Goal: Task Accomplishment & Management: Manage account settings

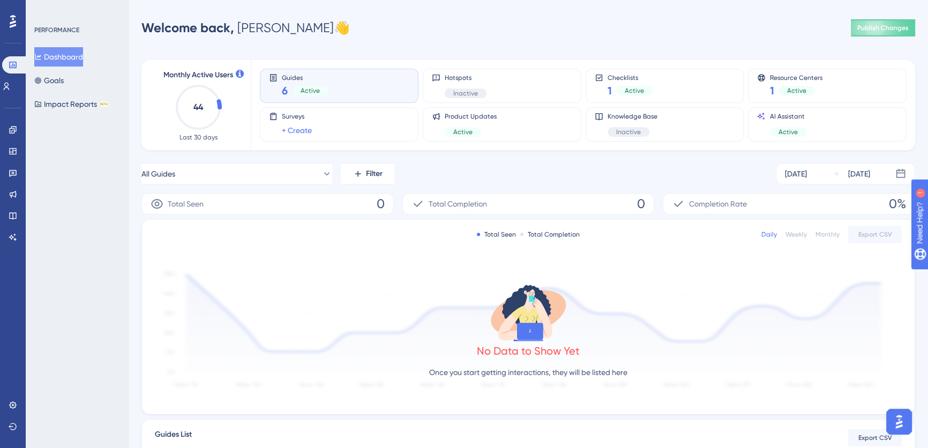
click at [455, 27] on div "Welcome back, [PERSON_NAME] 👋 Publish Changes" at bounding box center [529, 27] width 774 height 21
click at [64, 82] on button "Goals" at bounding box center [48, 80] width 29 height 19
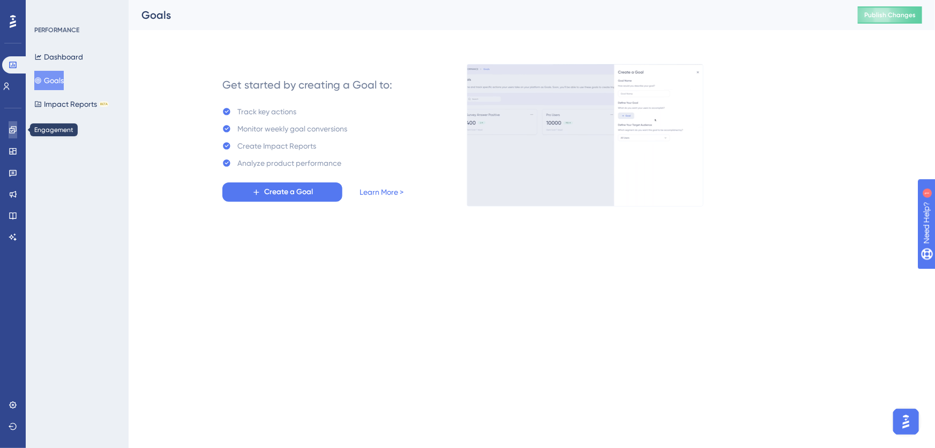
click at [9, 134] on link at bounding box center [13, 129] width 9 height 17
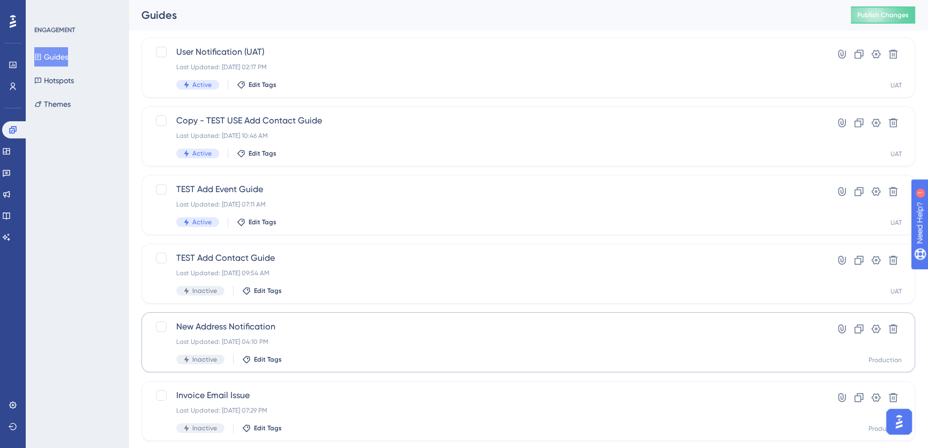
scroll to position [146, 0]
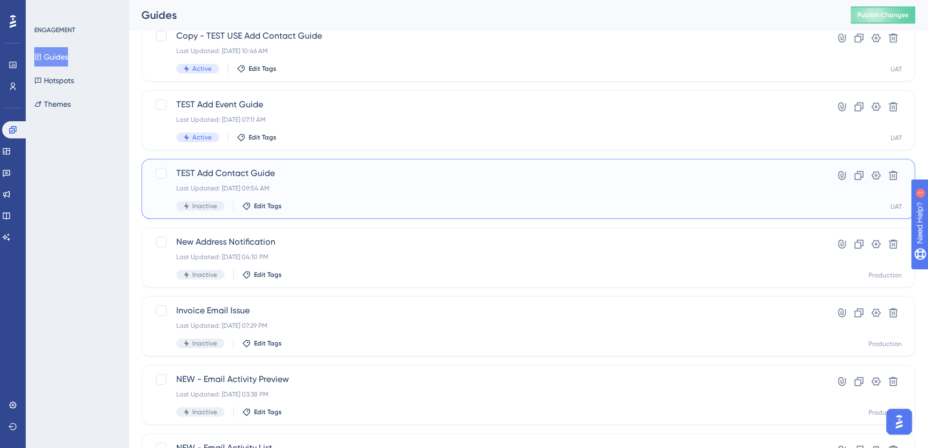
click at [466, 182] on div "TEST Add Contact Guide Last Updated: [DATE] 09:54 AM Inactive Edit Tags" at bounding box center [485, 189] width 619 height 44
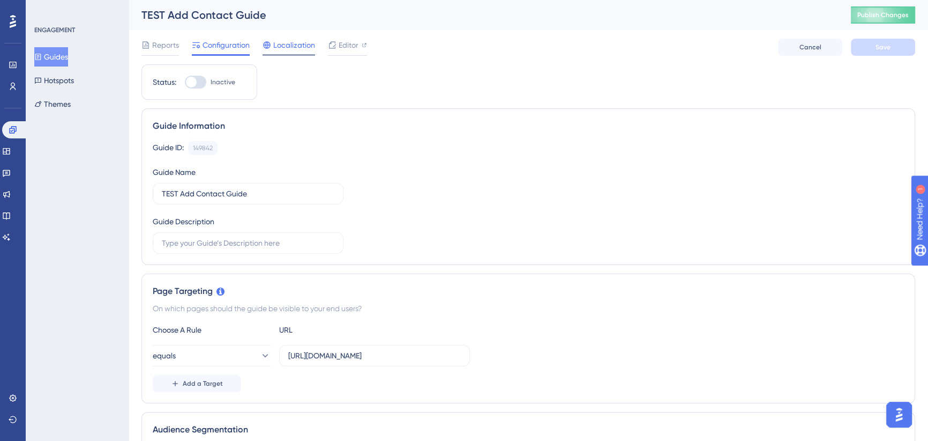
click at [302, 46] on span "Localization" at bounding box center [294, 45] width 42 height 13
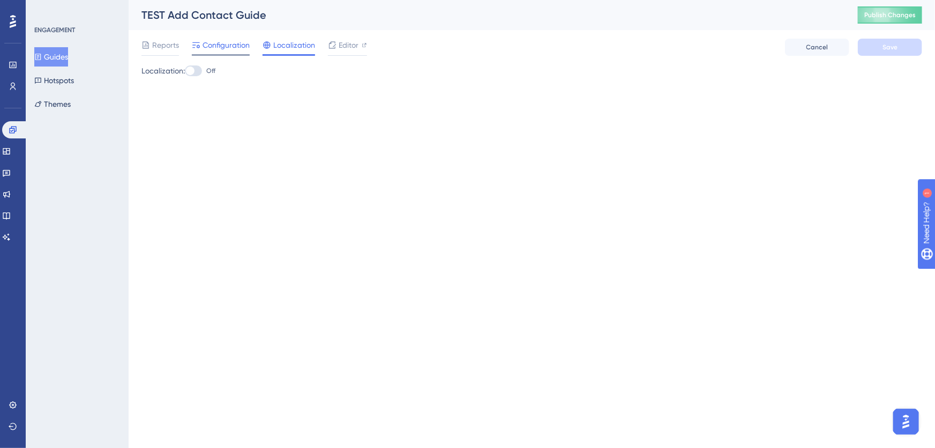
click at [225, 45] on span "Configuration" at bounding box center [226, 45] width 47 height 13
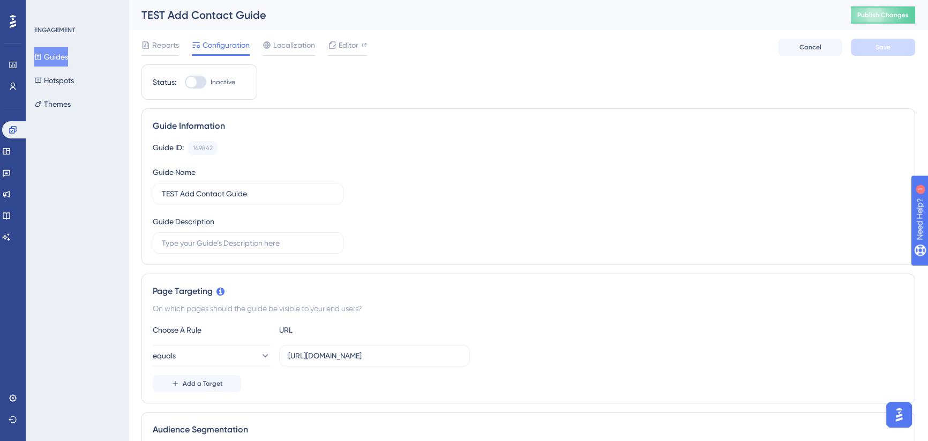
click at [203, 81] on div at bounding box center [195, 82] width 21 height 13
click at [185, 82] on input "Inactive" at bounding box center [184, 82] width 1 height 1
click at [892, 50] on button "Save" at bounding box center [883, 47] width 64 height 17
click at [760, 44] on icon at bounding box center [761, 47] width 10 height 10
click at [202, 80] on div at bounding box center [200, 82] width 11 height 11
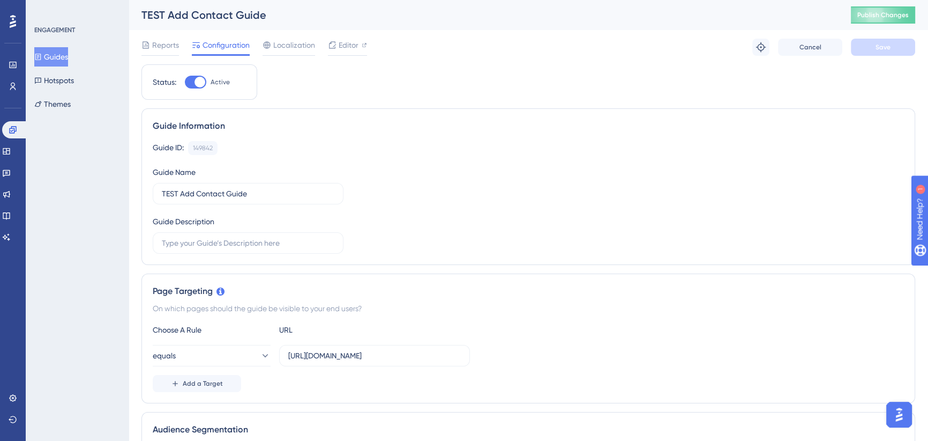
click at [185, 82] on input "Active" at bounding box center [184, 82] width 1 height 1
checkbox input "false"
click at [881, 48] on span "Save" at bounding box center [883, 47] width 15 height 9
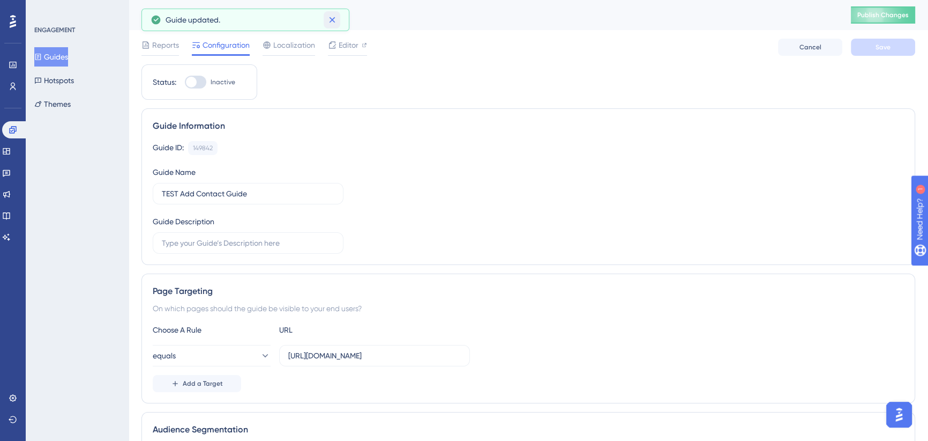
click at [331, 20] on icon at bounding box center [332, 19] width 11 height 11
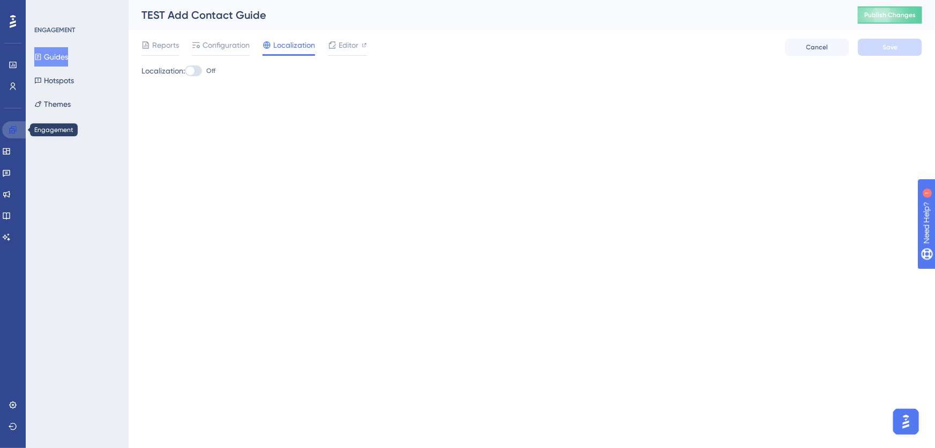
click at [15, 130] on icon at bounding box center [13, 129] width 9 height 9
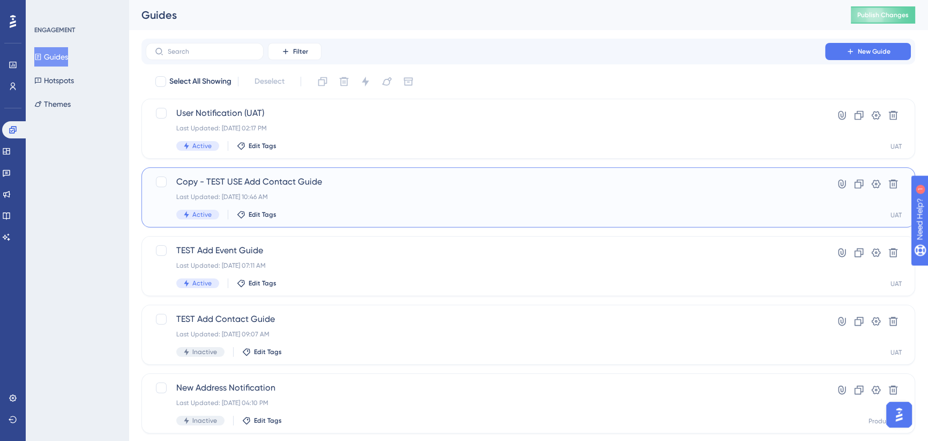
click at [360, 187] on span "Copy - TEST USE Add Contact Guide" at bounding box center [485, 181] width 619 height 13
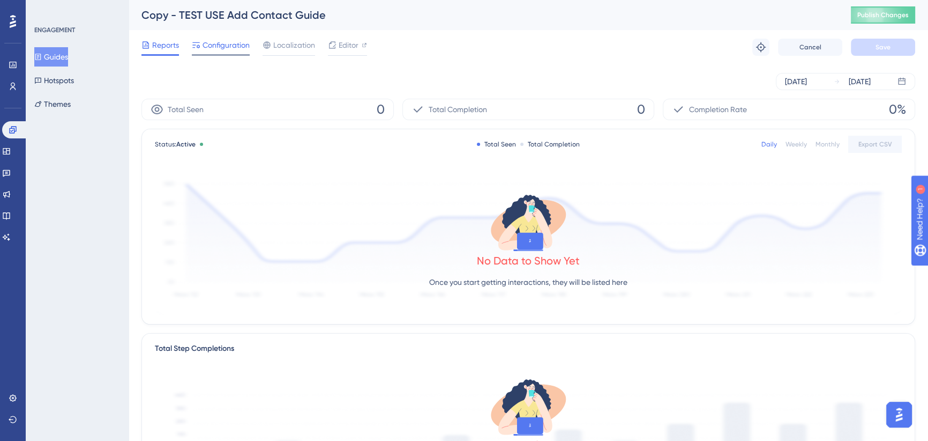
click at [222, 42] on span "Configuration" at bounding box center [226, 45] width 47 height 13
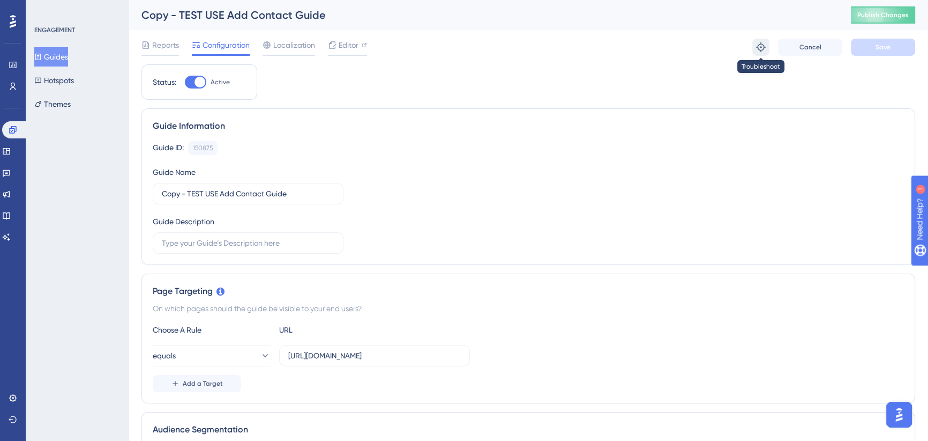
click at [758, 48] on icon at bounding box center [761, 47] width 11 height 11
click at [763, 45] on icon at bounding box center [761, 47] width 10 height 10
click at [876, 18] on span "Publish Changes" at bounding box center [883, 15] width 51 height 9
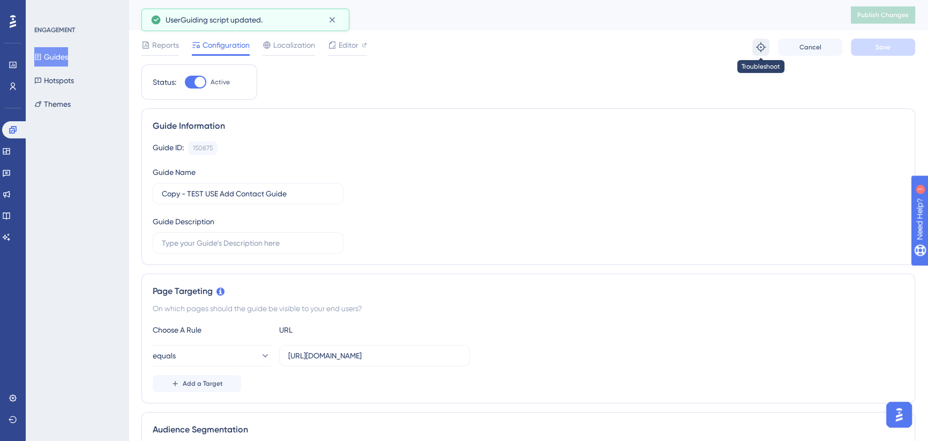
click at [764, 48] on icon at bounding box center [761, 47] width 11 height 11
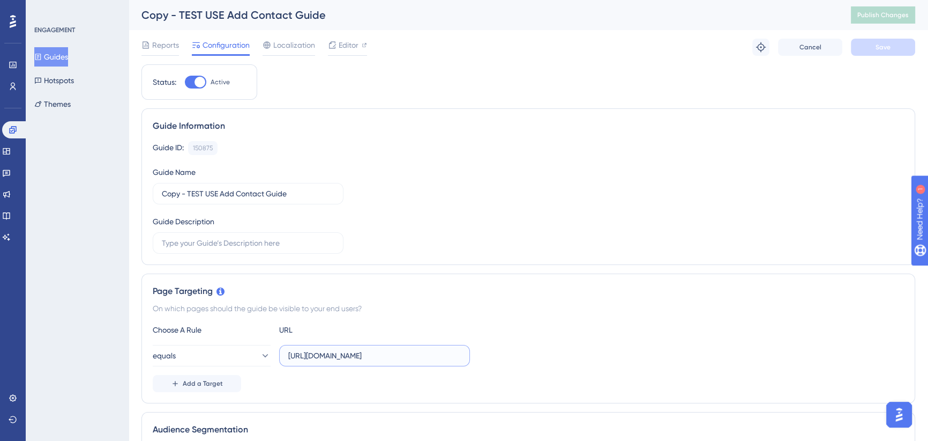
drag, startPoint x: 410, startPoint y: 359, endPoint x: 403, endPoint y: 356, distance: 7.8
click at [410, 359] on input "[URL][DOMAIN_NAME]" at bounding box center [374, 355] width 173 height 12
drag, startPoint x: 418, startPoint y: 354, endPoint x: 561, endPoint y: 347, distance: 143.8
click at [561, 348] on div "equals [URL][DOMAIN_NAME]" at bounding box center [528, 355] width 751 height 21
click at [430, 181] on div "Guide ID: 150875 Copy Guide Name Copy - TEST USE Add Contact Guide Guide Descri…" at bounding box center [528, 197] width 751 height 113
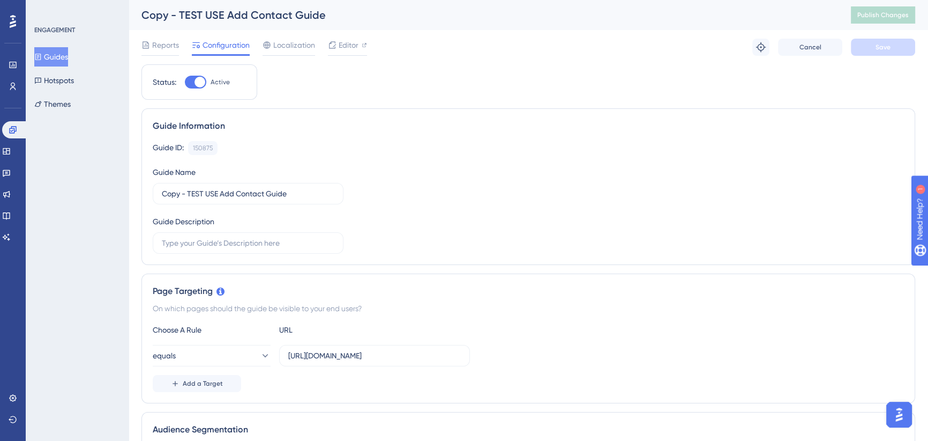
scroll to position [48, 0]
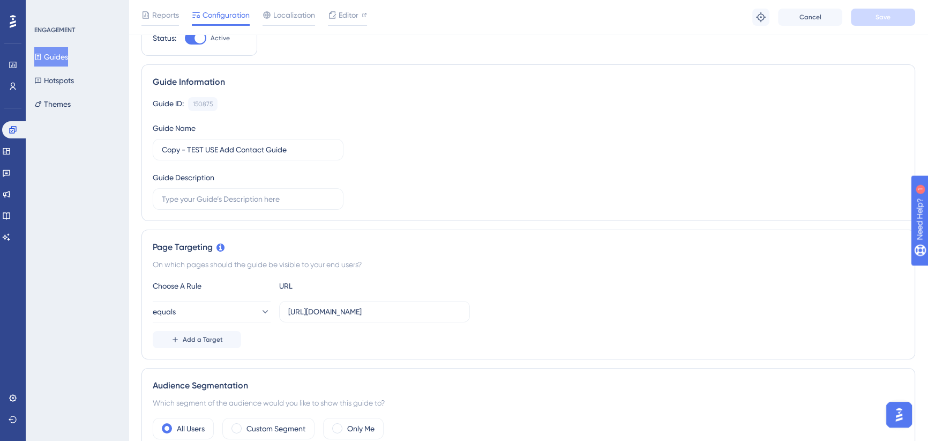
click at [200, 38] on div at bounding box center [200, 38] width 11 height 11
click at [185, 38] on input "Active" at bounding box center [184, 38] width 1 height 1
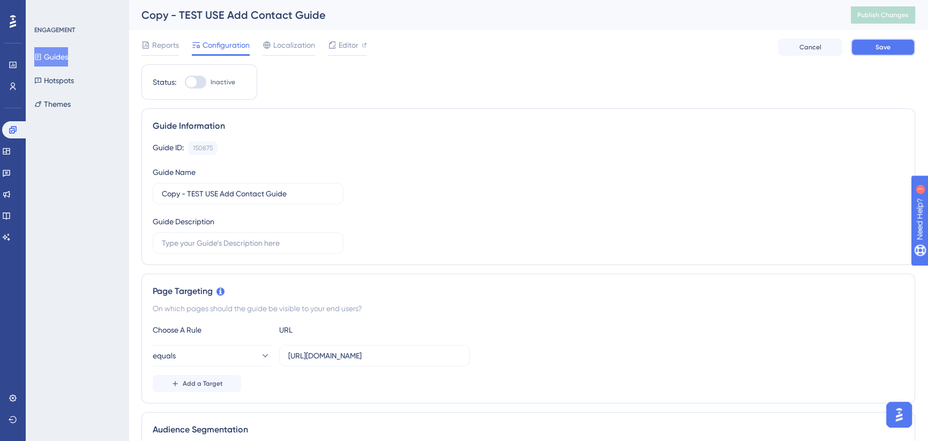
click at [873, 46] on button "Save" at bounding box center [883, 47] width 64 height 17
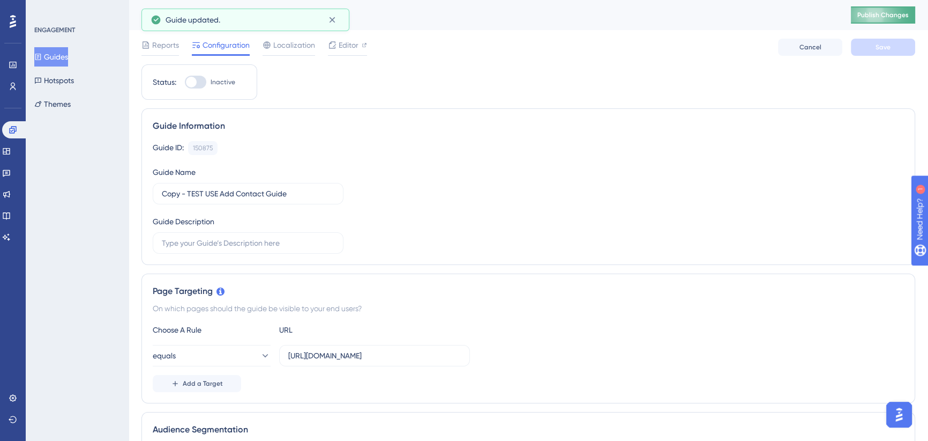
click at [879, 18] on span "Publish Changes" at bounding box center [883, 15] width 51 height 9
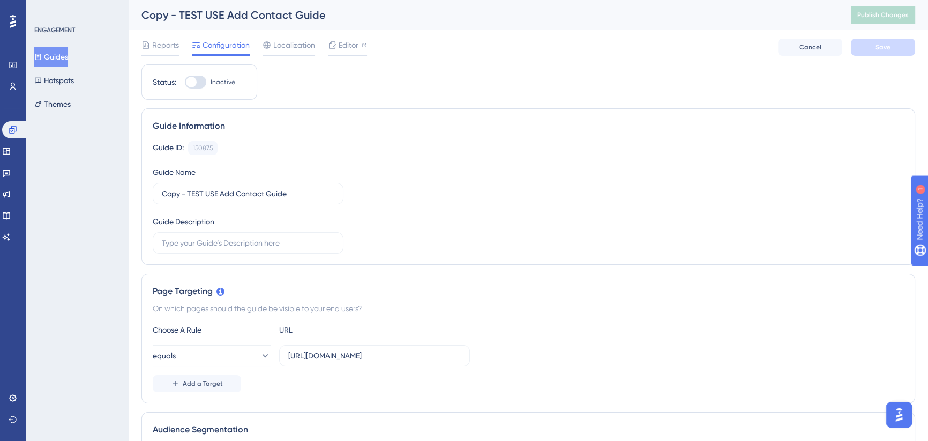
click at [193, 81] on div at bounding box center [191, 82] width 11 height 11
click at [185, 82] on input "Inactive" at bounding box center [184, 82] width 1 height 1
checkbox input "true"
click at [898, 43] on button "Save" at bounding box center [883, 47] width 64 height 17
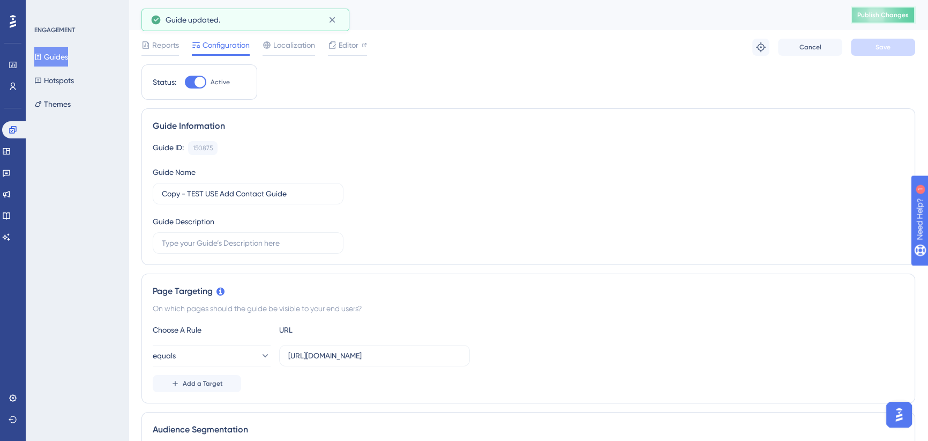
click at [891, 16] on span "Publish Changes" at bounding box center [883, 15] width 51 height 9
click at [761, 49] on icon at bounding box center [761, 47] width 11 height 11
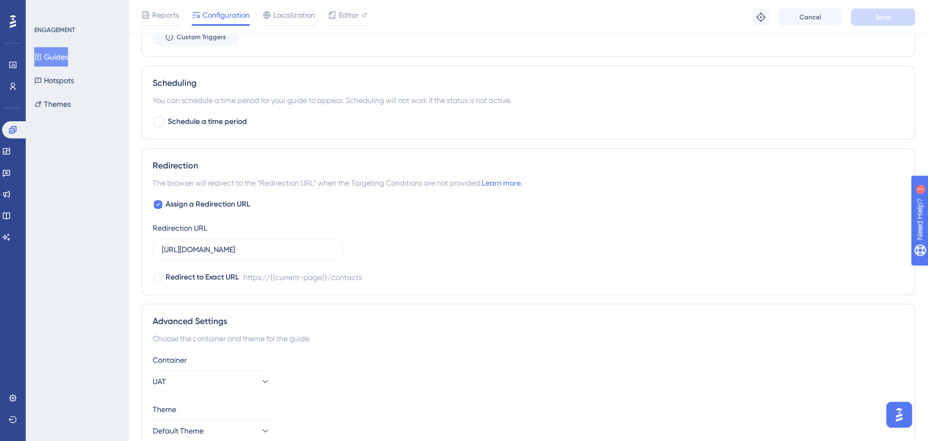
scroll to position [779, 0]
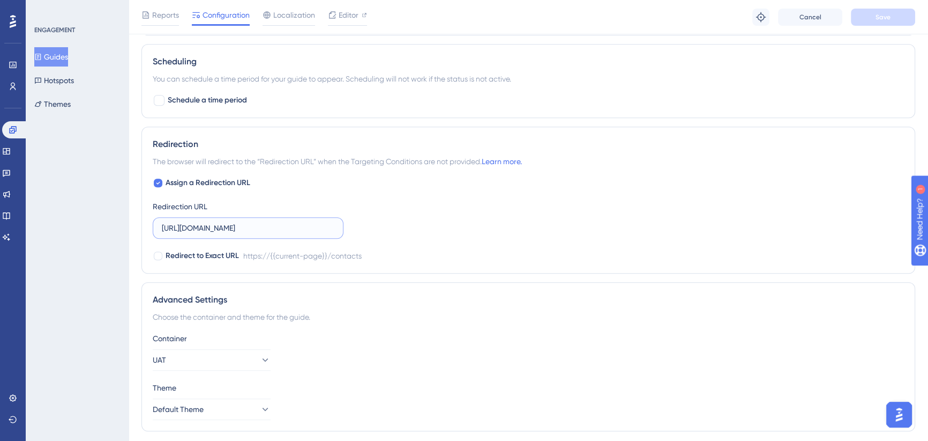
click at [269, 222] on input "[URL][DOMAIN_NAME]" at bounding box center [248, 228] width 173 height 12
drag, startPoint x: 259, startPoint y: 228, endPoint x: 396, endPoint y: 229, distance: 136.7
click at [396, 229] on div "Assign a Redirection URL Redirection URL [URL][DOMAIN_NAME] Redirect to Exact U…" at bounding box center [528, 219] width 751 height 86
click at [315, 228] on input "[URL][DOMAIN_NAME]" at bounding box center [248, 228] width 173 height 12
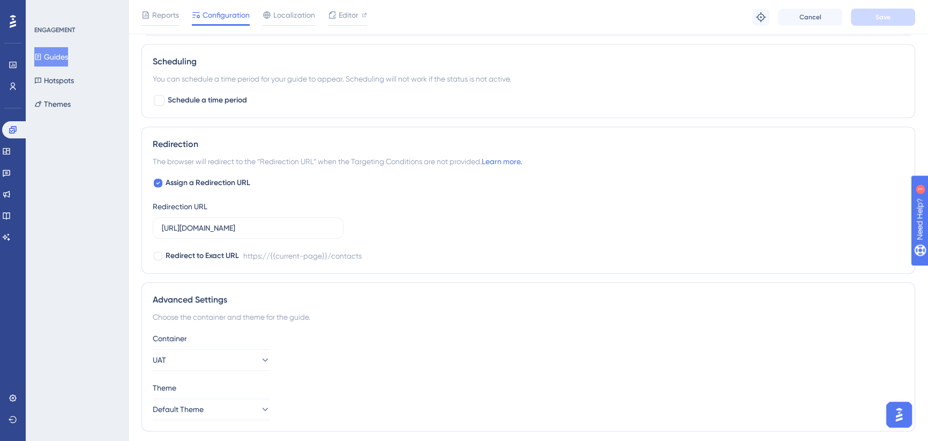
click at [477, 202] on div "Assign a Redirection URL Redirection URL [URL][DOMAIN_NAME] Redirect to Exact U…" at bounding box center [528, 219] width 751 height 86
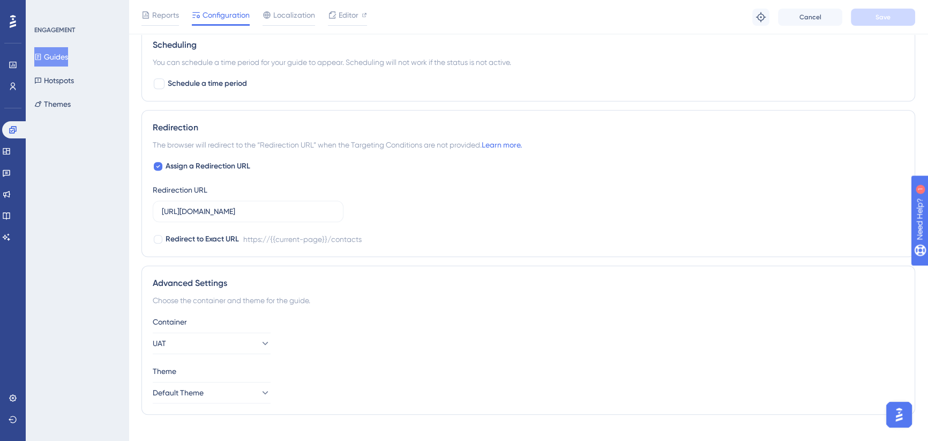
scroll to position [811, 0]
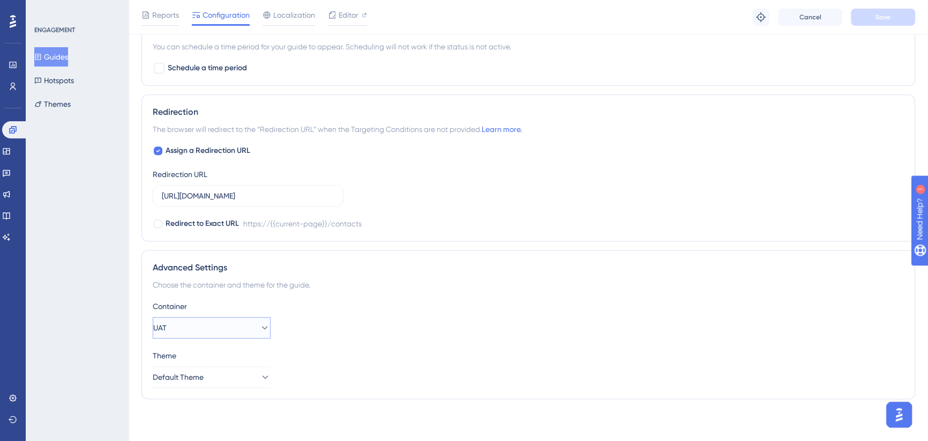
click at [249, 337] on button "UAT" at bounding box center [212, 327] width 118 height 21
click at [220, 364] on div "Production Production" at bounding box center [211, 359] width 87 height 21
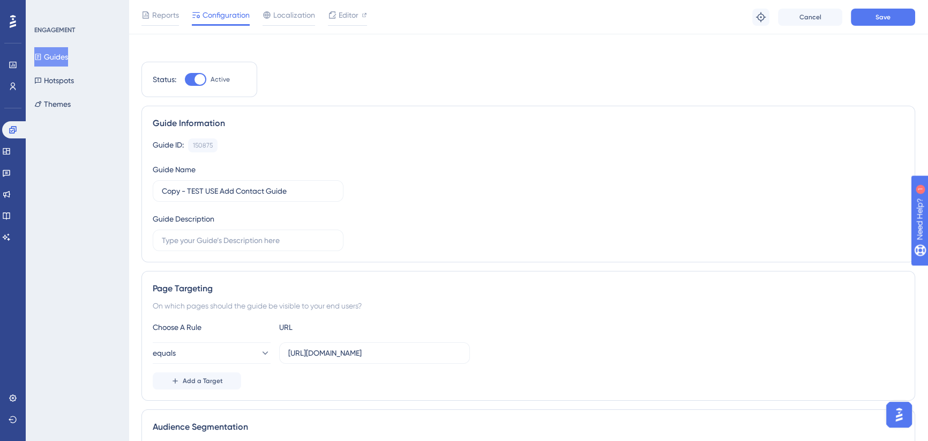
scroll to position [0, 0]
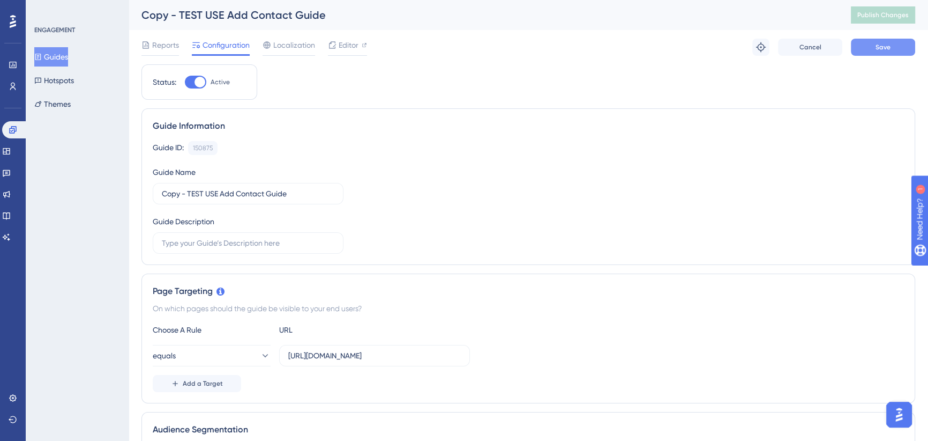
click at [870, 54] on button "Save" at bounding box center [883, 47] width 64 height 17
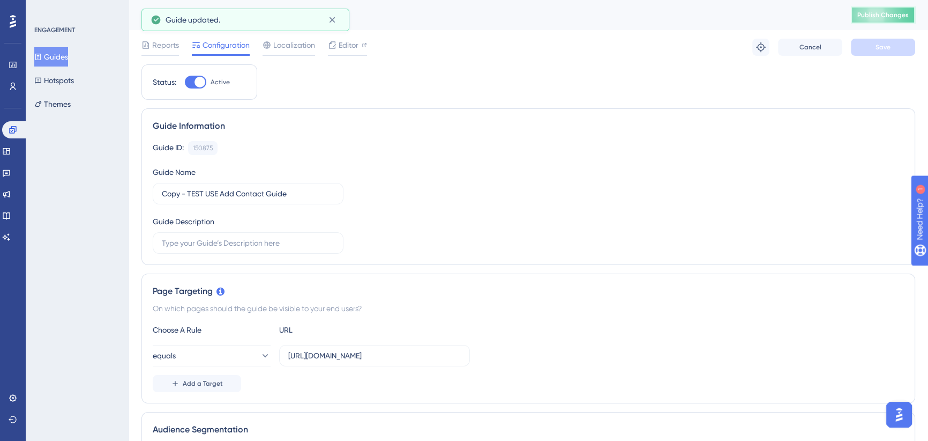
click at [885, 16] on span "Publish Changes" at bounding box center [883, 15] width 51 height 9
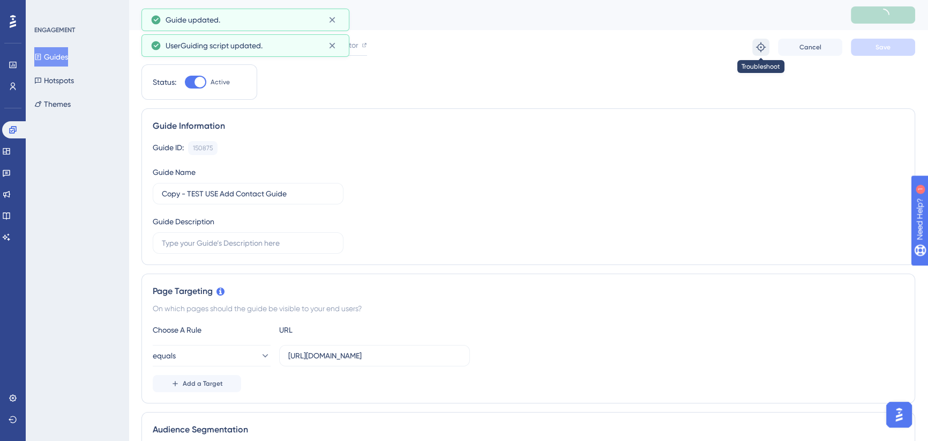
click at [763, 49] on icon at bounding box center [761, 47] width 11 height 11
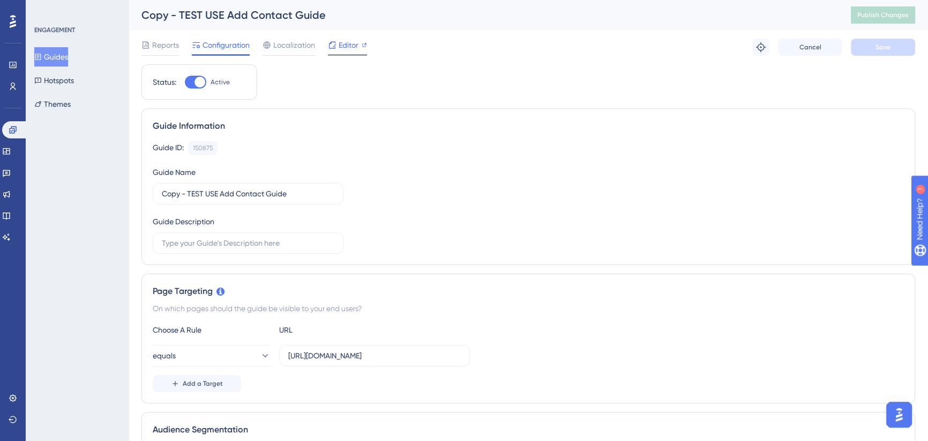
click at [349, 44] on span "Editor" at bounding box center [349, 45] width 20 height 13
click at [761, 50] on icon at bounding box center [761, 47] width 10 height 10
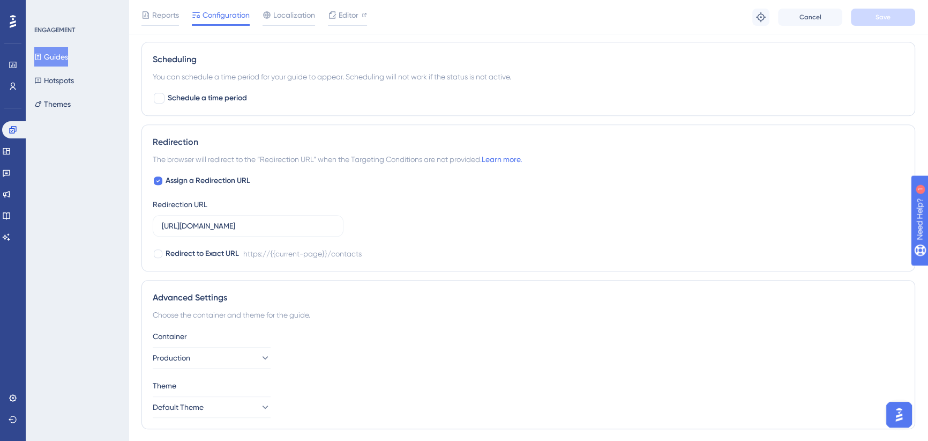
scroll to position [811, 0]
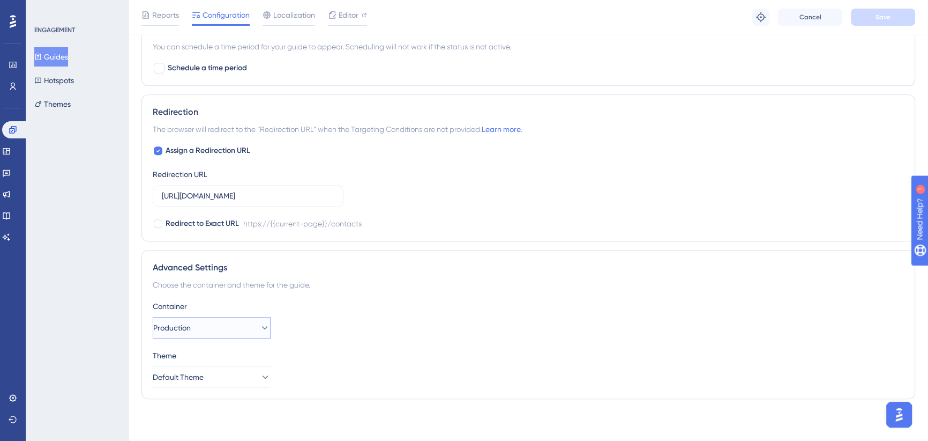
click at [205, 327] on button "Production" at bounding box center [212, 327] width 118 height 21
click at [198, 378] on div "UAT UAT" at bounding box center [211, 381] width 87 height 21
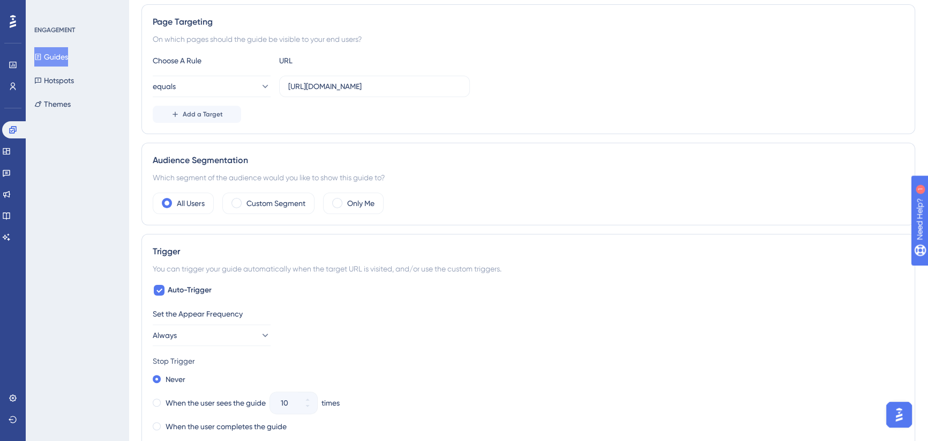
scroll to position [0, 0]
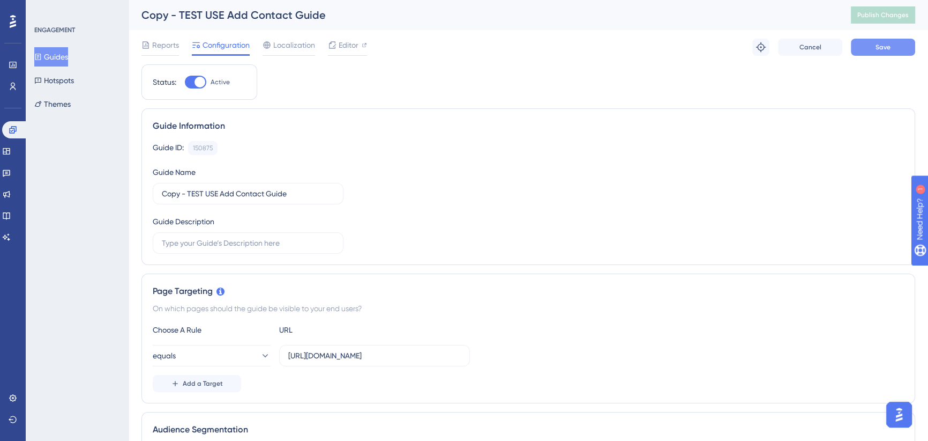
click at [870, 43] on button "Save" at bounding box center [883, 47] width 64 height 17
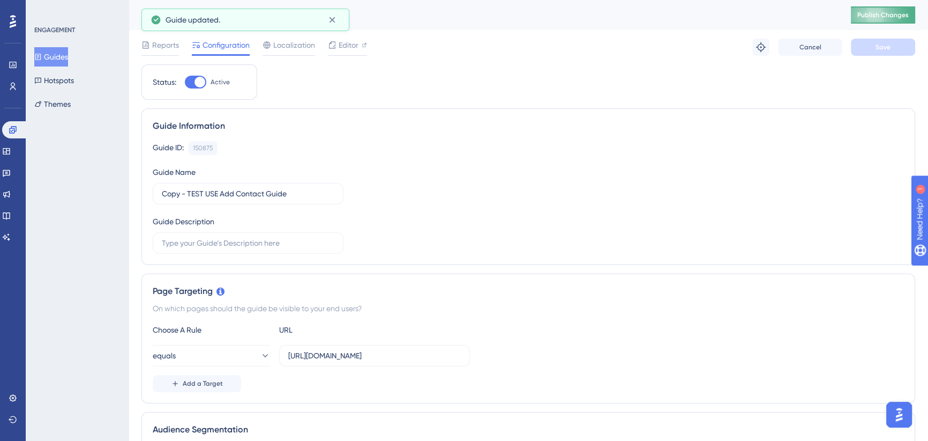
click at [890, 19] on span "Publish Changes" at bounding box center [883, 15] width 51 height 9
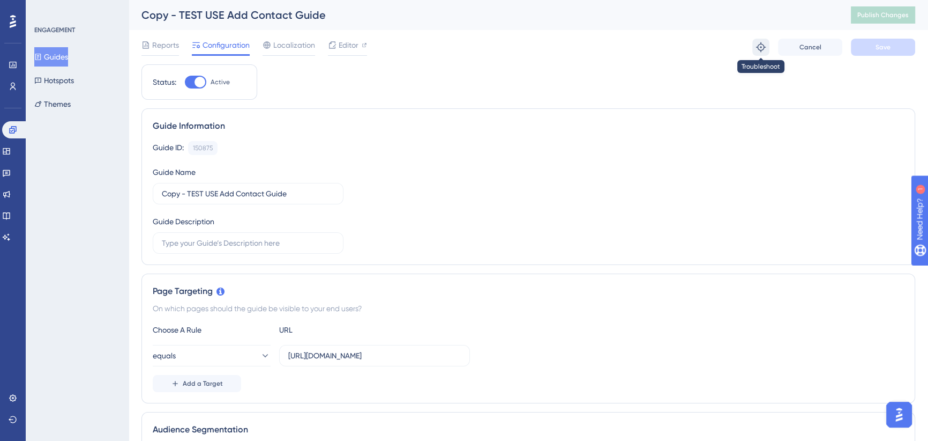
click at [765, 49] on icon at bounding box center [761, 47] width 11 height 11
click at [360, 352] on input "[URL][DOMAIN_NAME]" at bounding box center [374, 355] width 173 height 12
click at [359, 351] on input "[URL][DOMAIN_NAME]" at bounding box center [374, 355] width 173 height 12
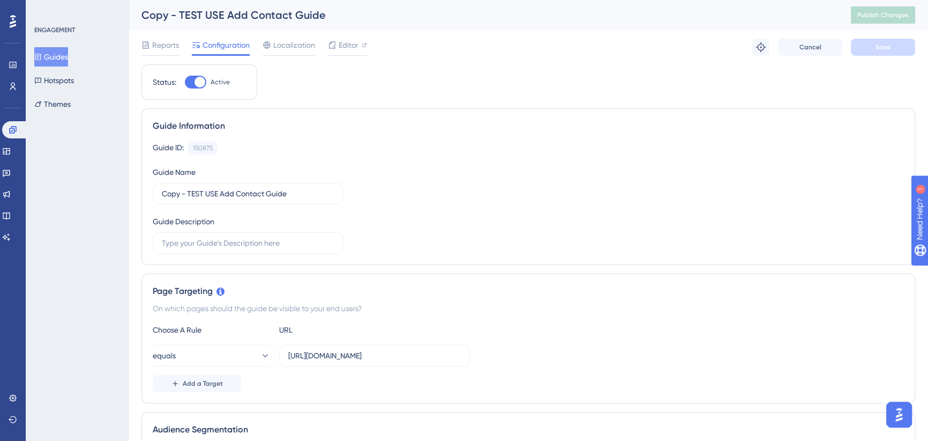
click at [591, 348] on div "equals [URL][DOMAIN_NAME]" at bounding box center [528, 355] width 751 height 21
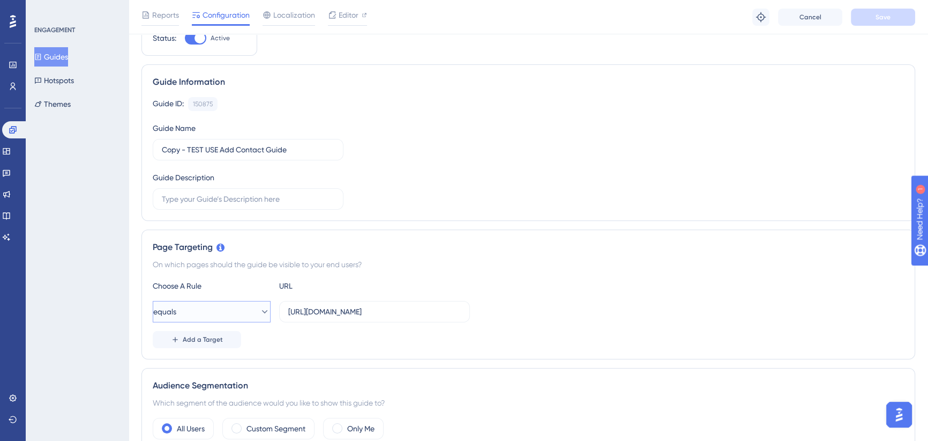
click at [228, 314] on button "equals" at bounding box center [212, 311] width 118 height 21
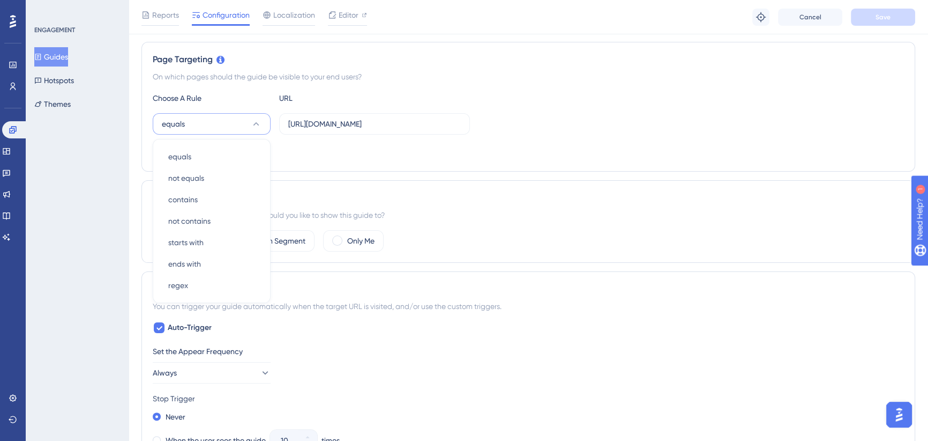
click at [428, 145] on div "Add a Target" at bounding box center [528, 151] width 751 height 17
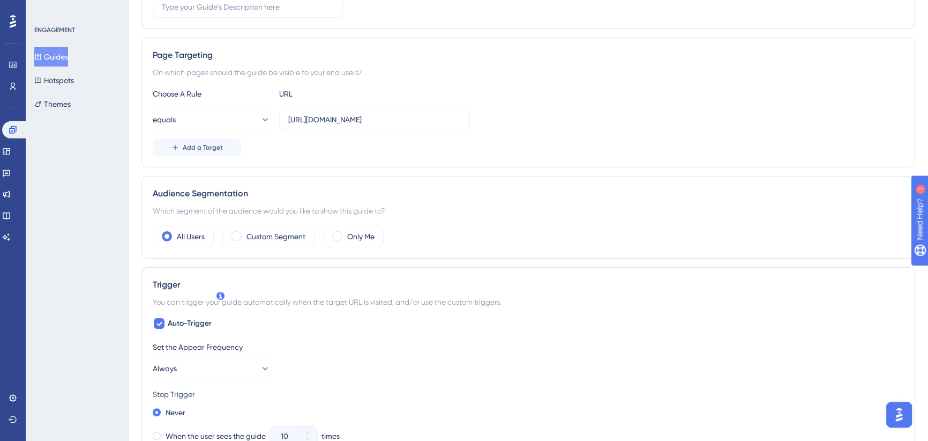
scroll to position [0, 0]
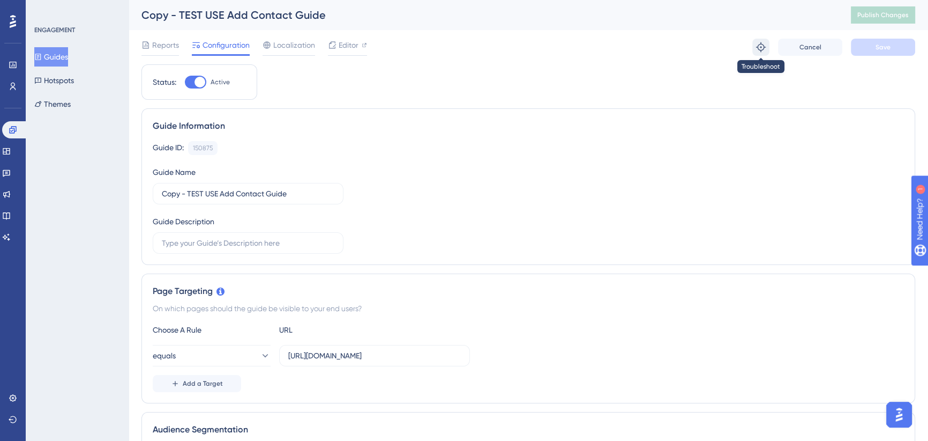
click at [760, 49] on icon at bounding box center [761, 47] width 10 height 10
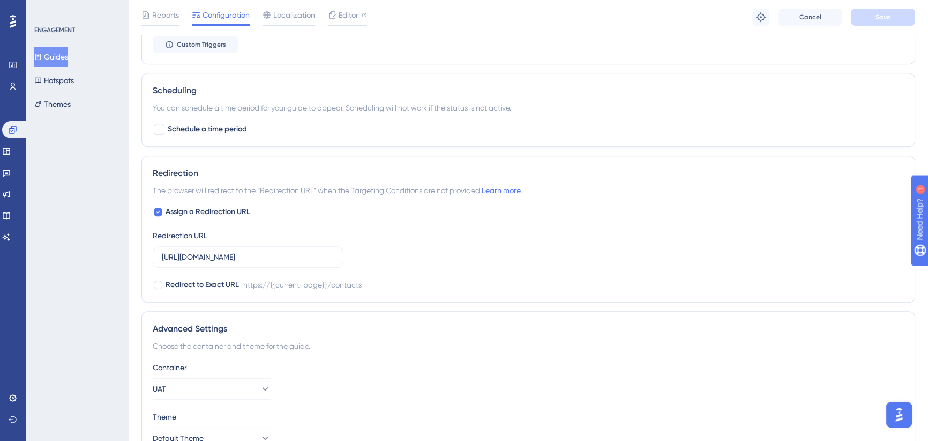
scroll to position [811, 0]
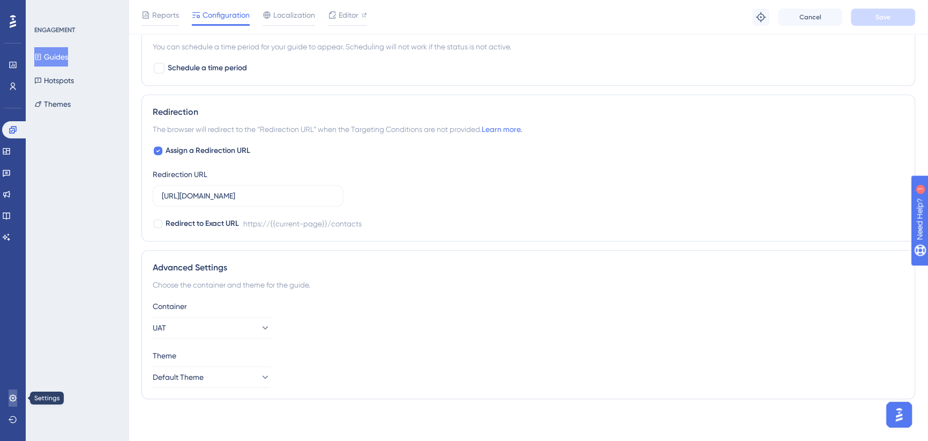
drag, startPoint x: 12, startPoint y: 394, endPoint x: 111, endPoint y: 7, distance: 399.5
click at [12, 394] on icon at bounding box center [12, 397] width 7 height 7
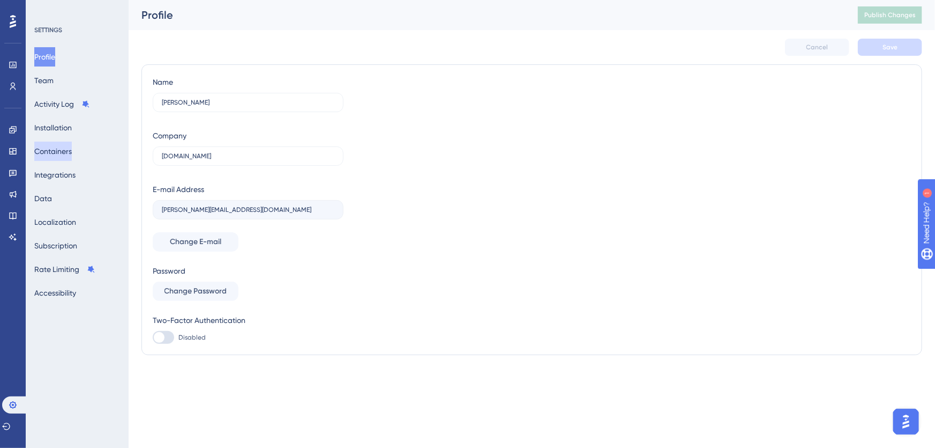
click at [62, 157] on button "Containers" at bounding box center [53, 151] width 38 height 19
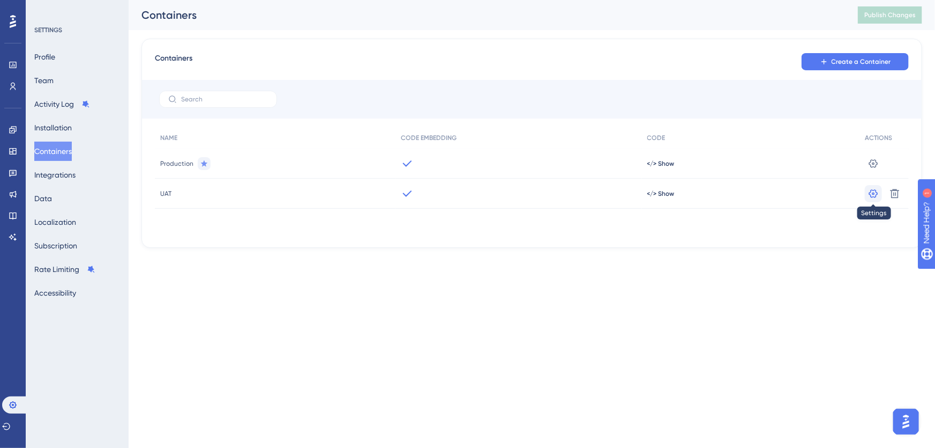
click at [874, 193] on icon at bounding box center [873, 193] width 11 height 11
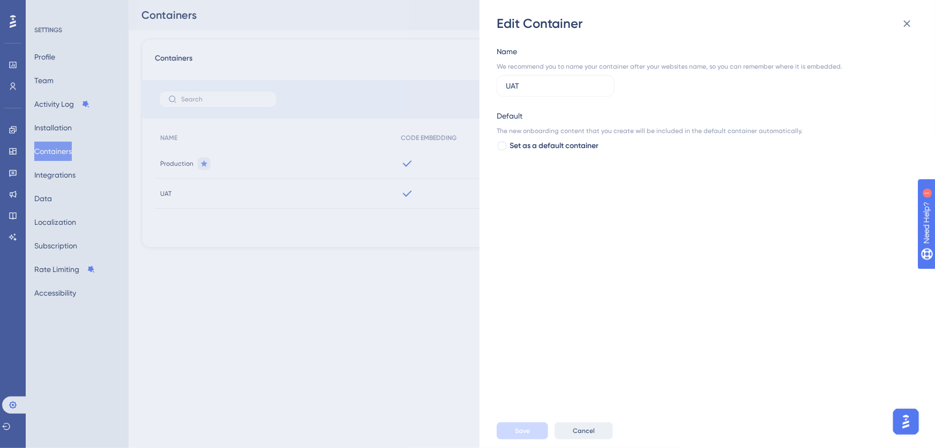
click at [584, 429] on span "Cancel" at bounding box center [584, 430] width 22 height 9
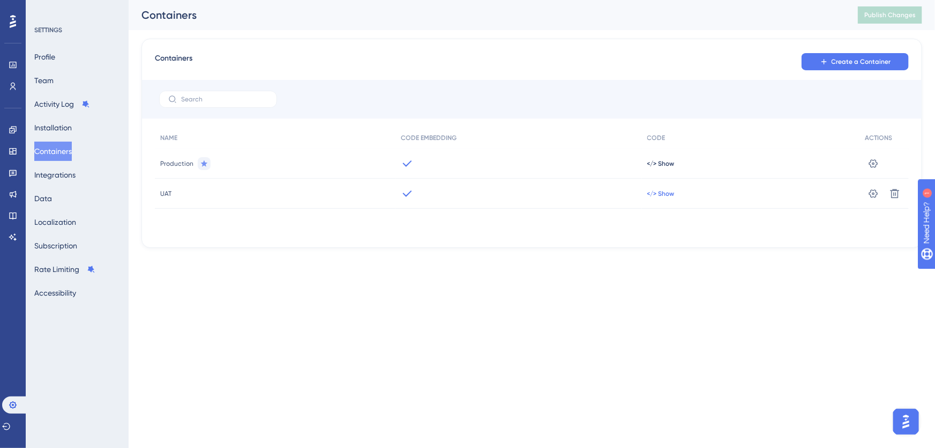
click at [654, 194] on span "</> Show" at bounding box center [660, 193] width 27 height 9
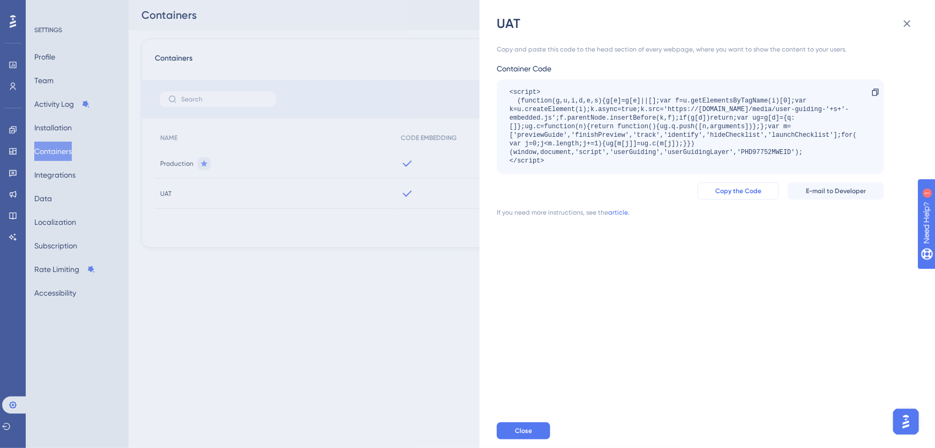
click at [735, 190] on span "Copy the Code" at bounding box center [739, 191] width 46 height 9
click at [543, 433] on button "Close" at bounding box center [524, 430] width 54 height 17
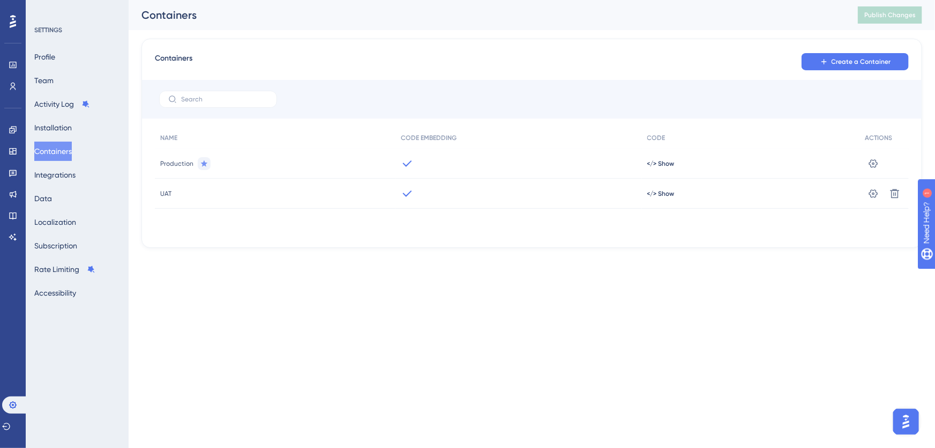
click at [291, 0] on html "Performance Users Engagement Widgets Feedback Product Updates Knowledge Base AI…" at bounding box center [467, 0] width 935 height 0
click at [12, 128] on icon at bounding box center [13, 129] width 9 height 9
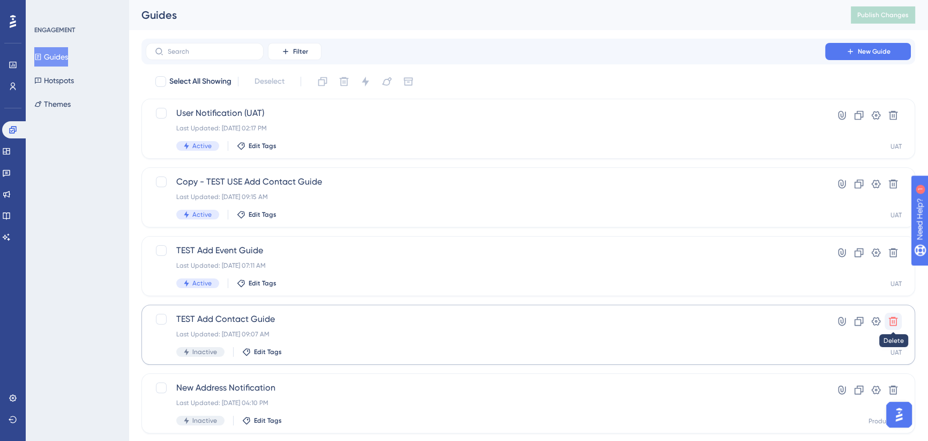
click at [895, 321] on icon at bounding box center [893, 321] width 11 height 11
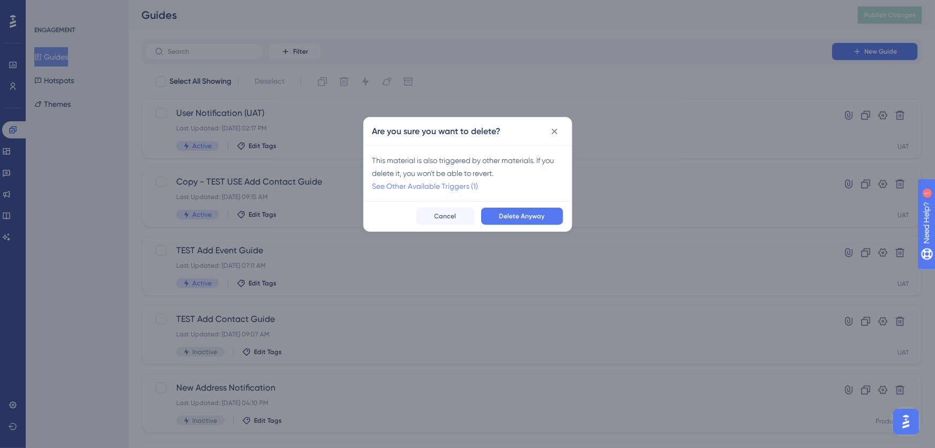
click at [429, 186] on link "See Other Available Triggers (1)" at bounding box center [426, 186] width 106 height 9
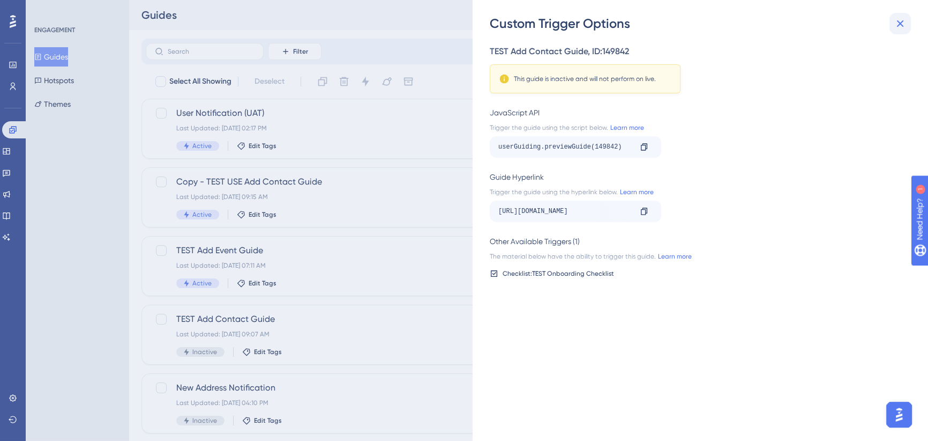
click at [903, 27] on icon at bounding box center [900, 23] width 13 height 13
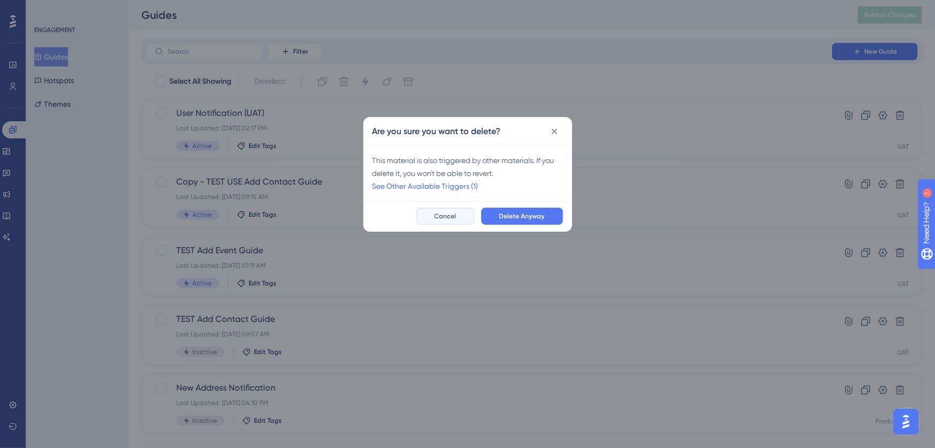
click at [461, 218] on button "Cancel" at bounding box center [445, 215] width 58 height 17
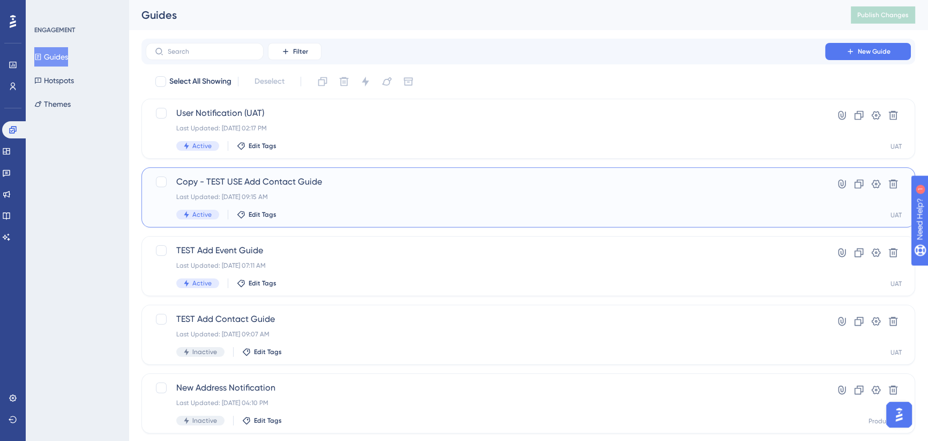
click at [391, 192] on div "Last Updated: [DATE] 09:15 AM" at bounding box center [485, 196] width 619 height 9
